Goal: Navigation & Orientation: Find specific page/section

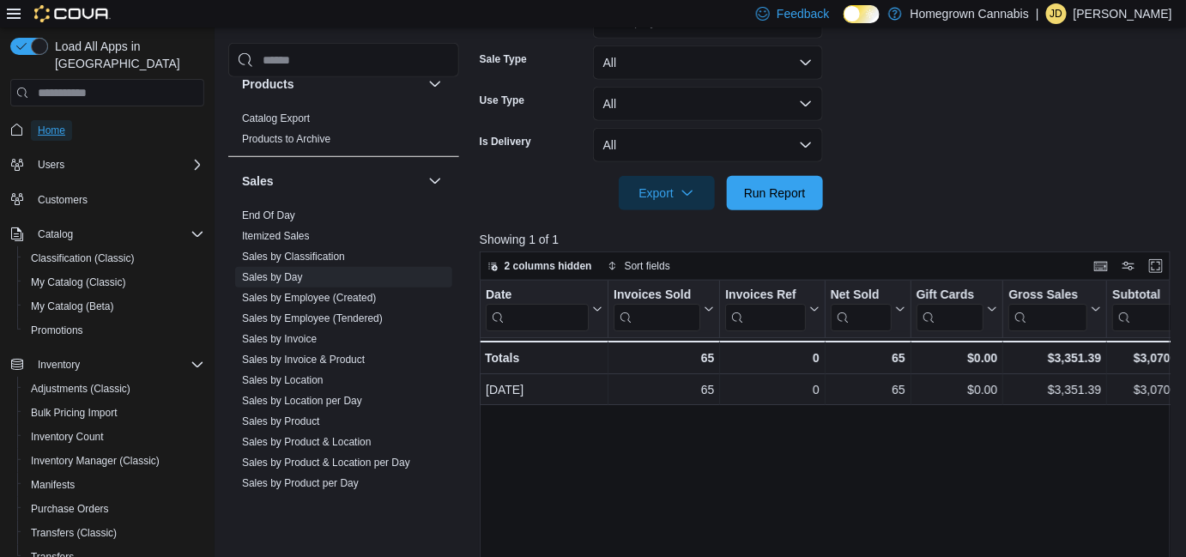
click at [51, 124] on span "Home" at bounding box center [51, 131] width 27 height 14
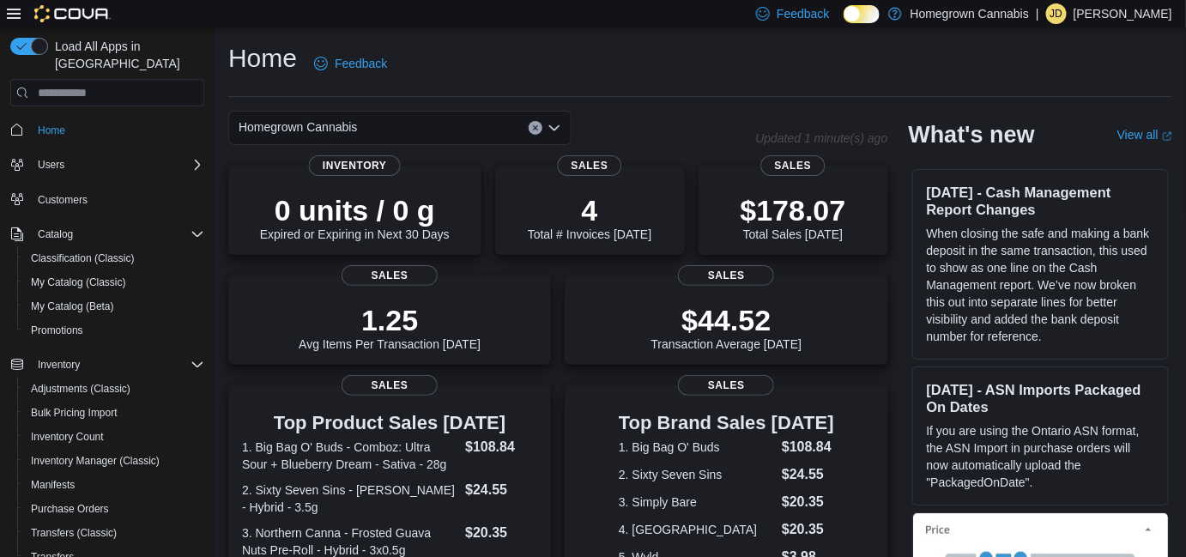
click at [650, 62] on div "Home Feedback" at bounding box center [700, 63] width 944 height 45
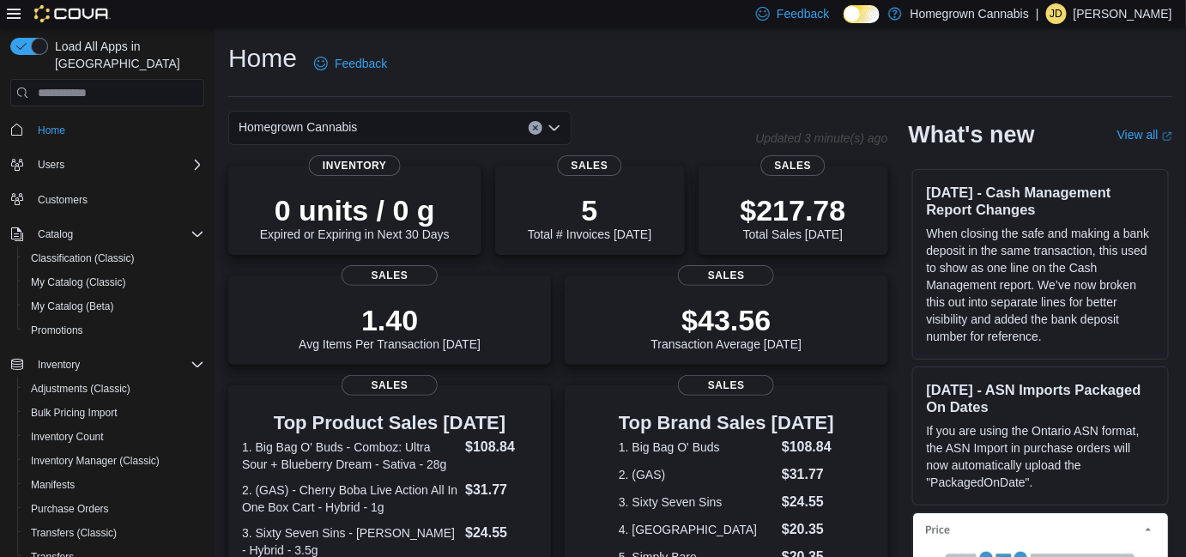
click at [350, 123] on span "Homegrown Cannabis" at bounding box center [298, 127] width 119 height 21
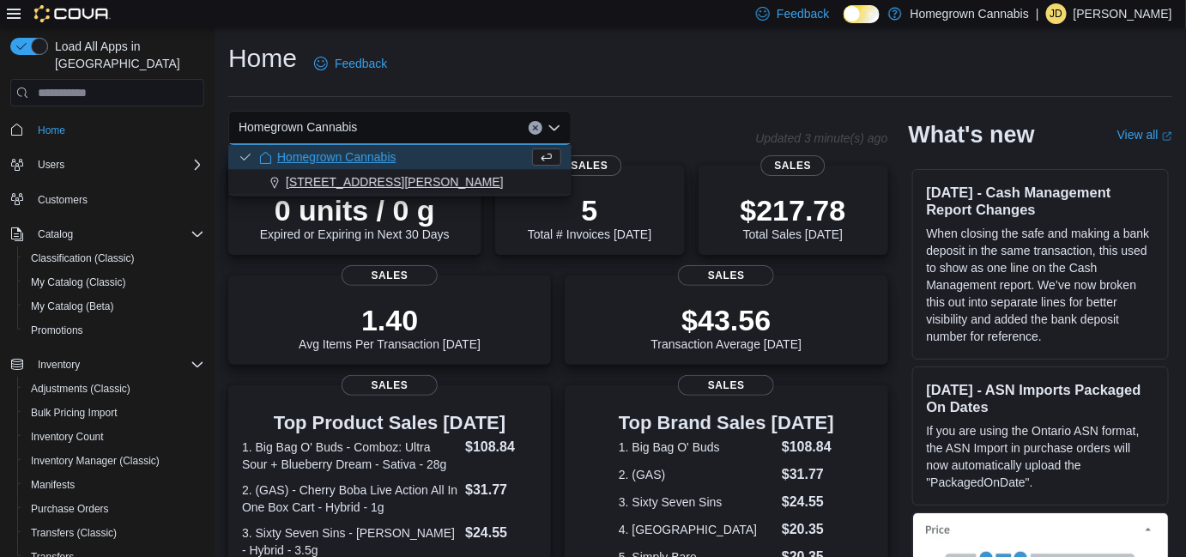
click at [345, 180] on span "[STREET_ADDRESS][PERSON_NAME]" at bounding box center [395, 181] width 218 height 17
